Goal: Task Accomplishment & Management: Manage account settings

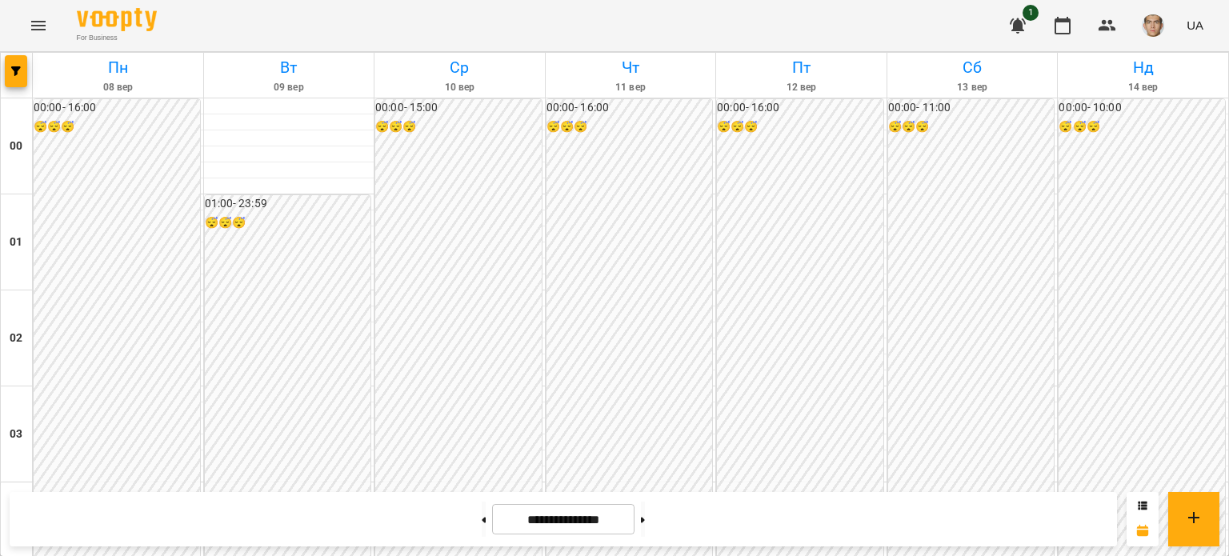
scroll to position [1440, 0]
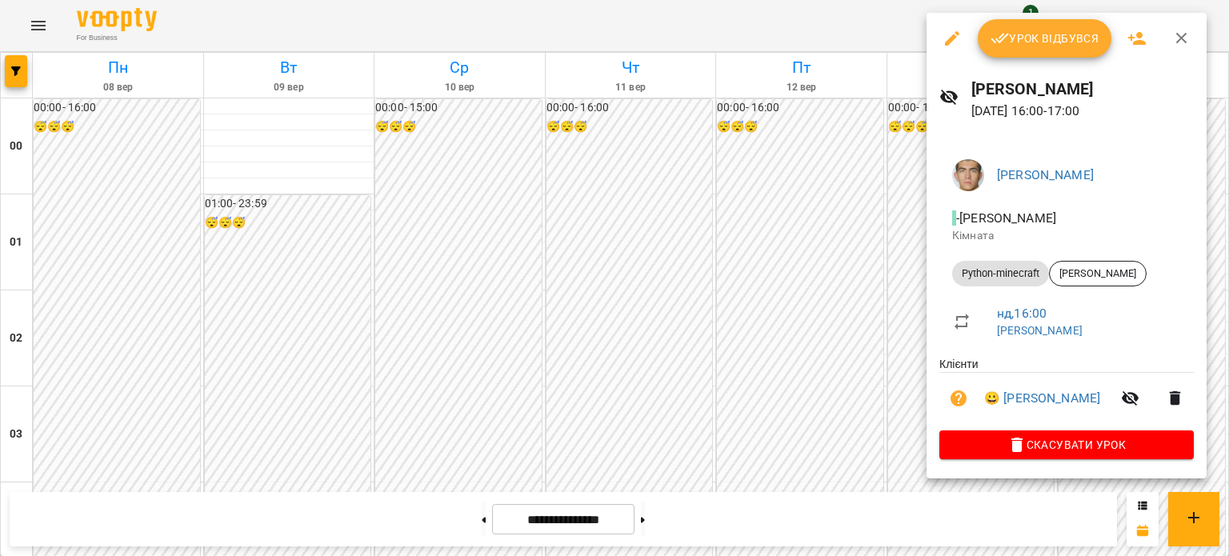
click at [1066, 29] on span "Урок відбувся" at bounding box center [1044, 38] width 109 height 19
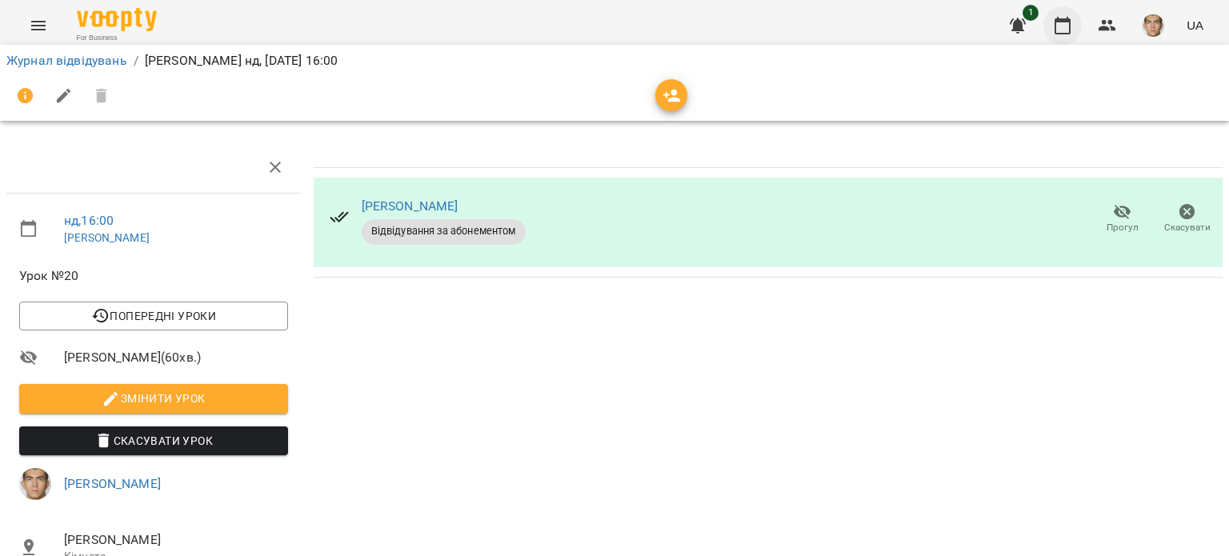
click at [1073, 34] on button "button" at bounding box center [1062, 25] width 38 height 38
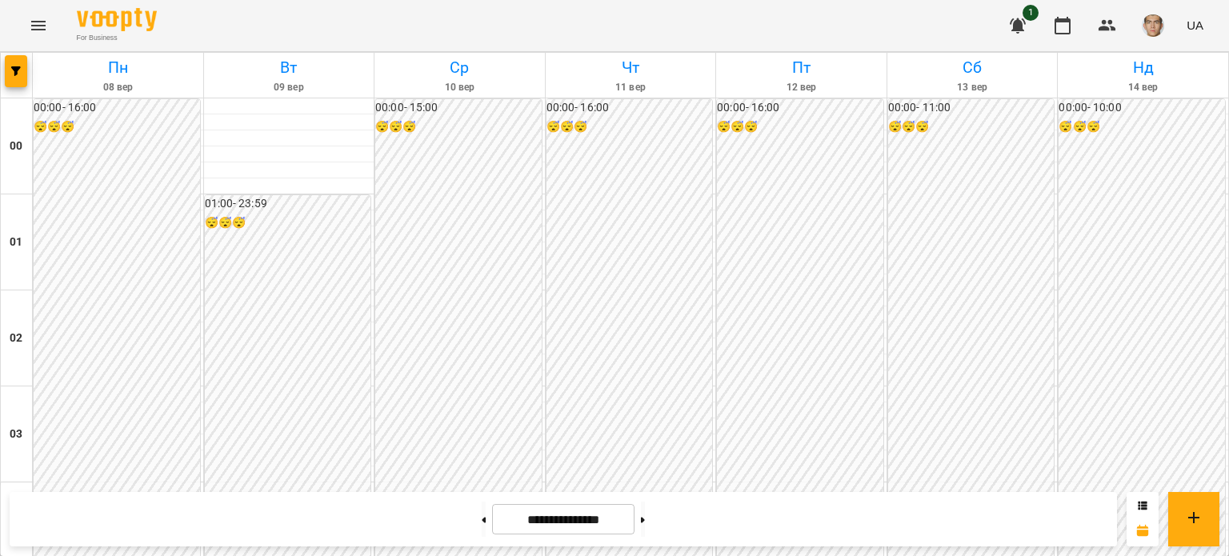
scroll to position [1520, 0]
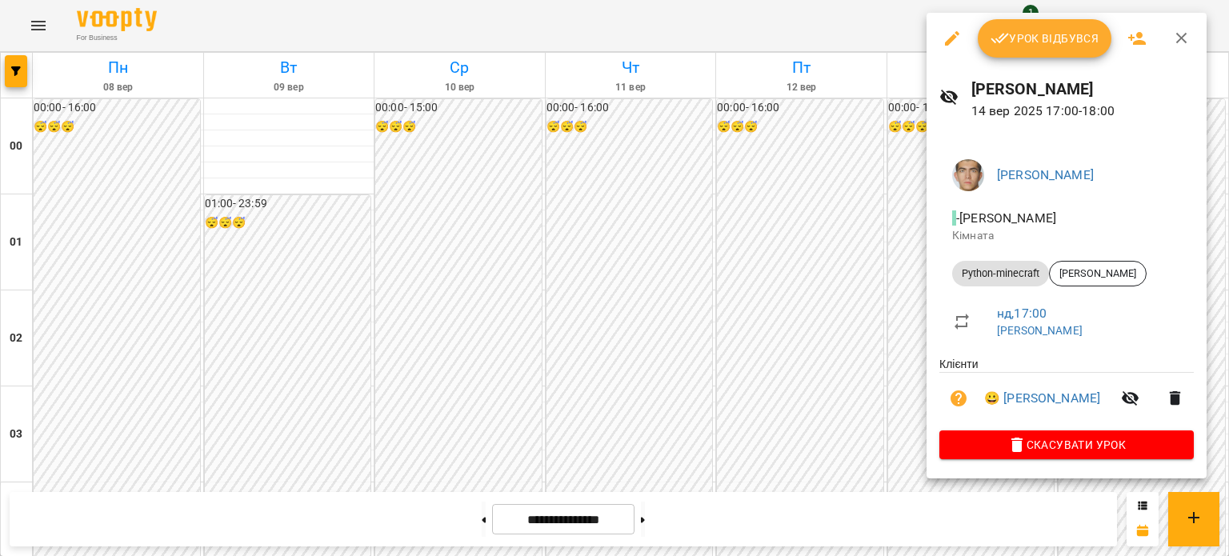
click at [1062, 41] on span "Урок відбувся" at bounding box center [1044, 38] width 109 height 19
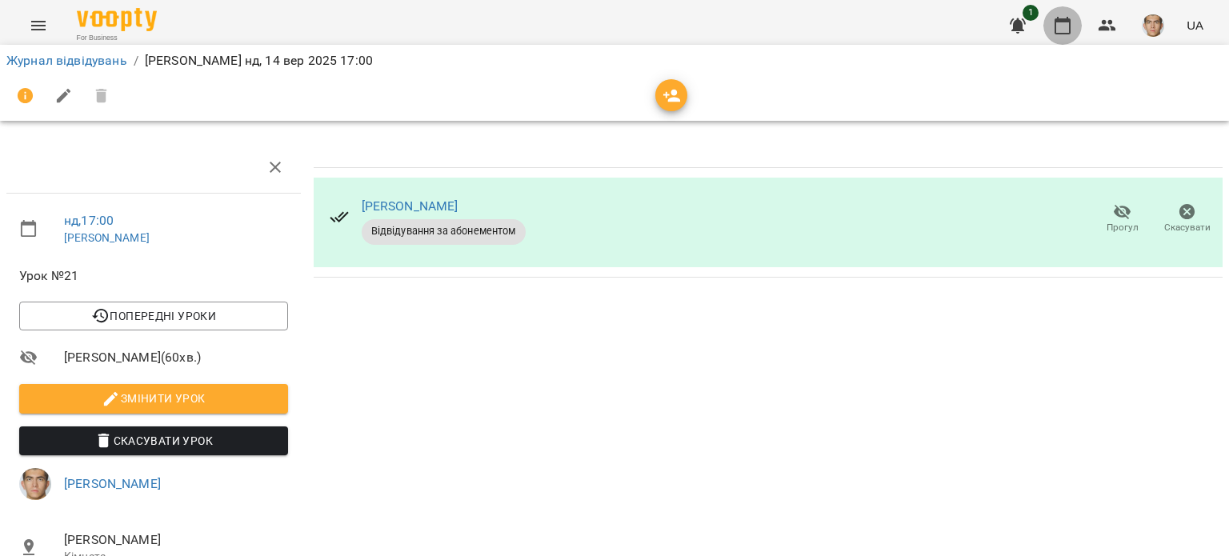
drag, startPoint x: 1062, startPoint y: 25, endPoint x: 1075, endPoint y: 27, distance: 13.0
click at [1064, 25] on icon "button" at bounding box center [1062, 25] width 19 height 19
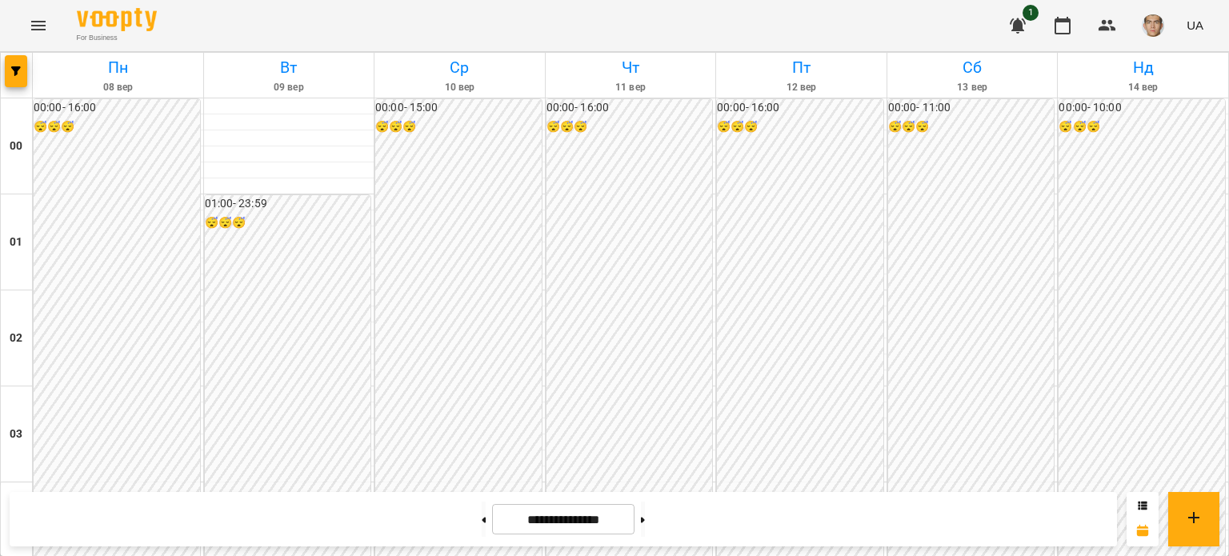
scroll to position [1200, 0]
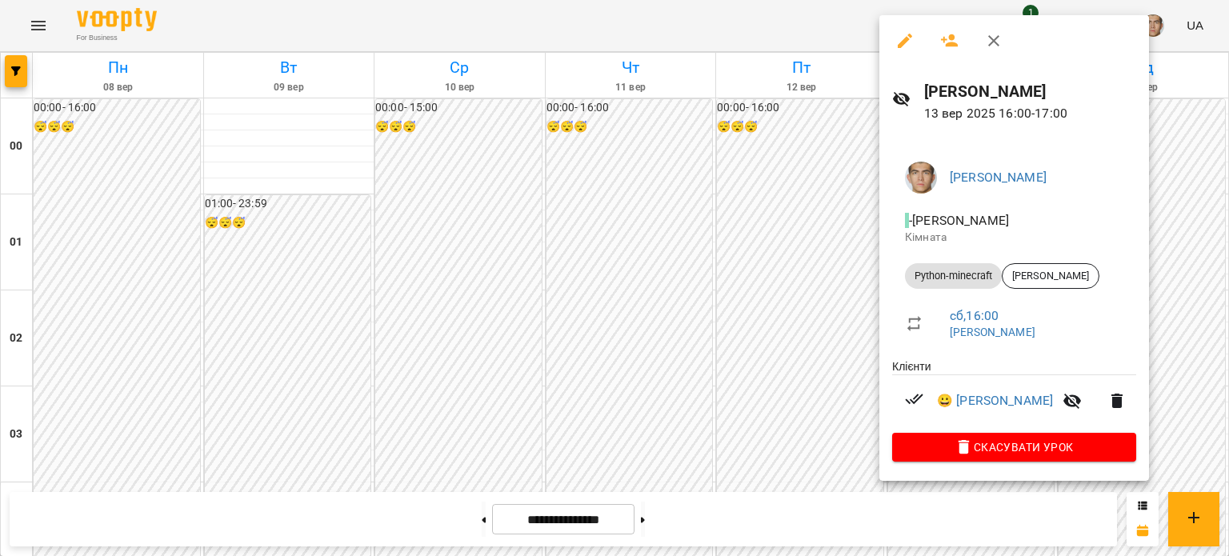
click at [771, 249] on div at bounding box center [614, 278] width 1229 height 556
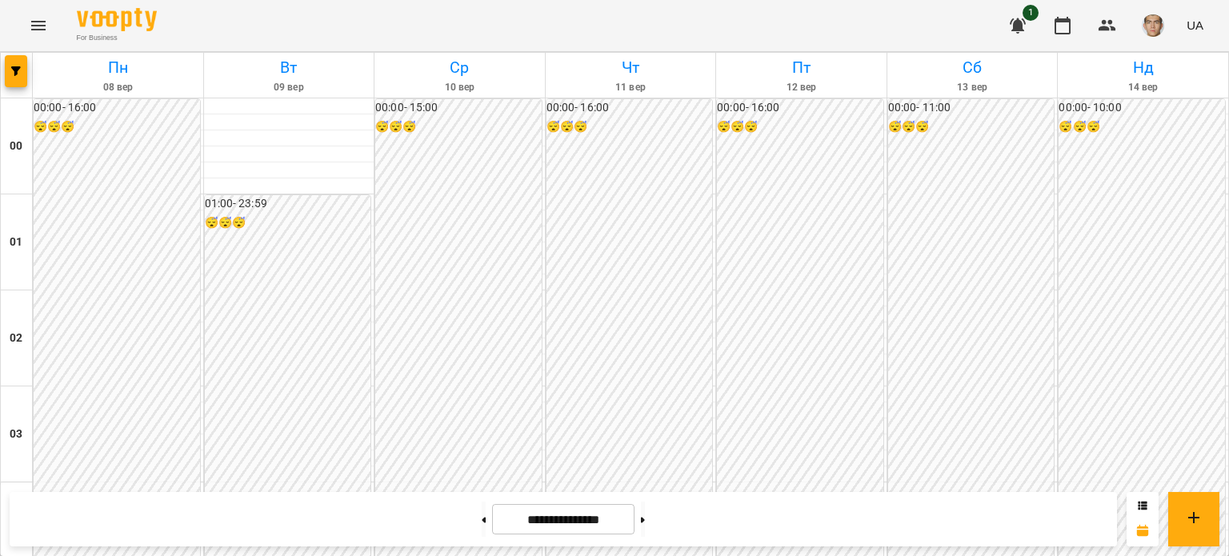
scroll to position [1520, 0]
